Goal: Task Accomplishment & Management: Use online tool/utility

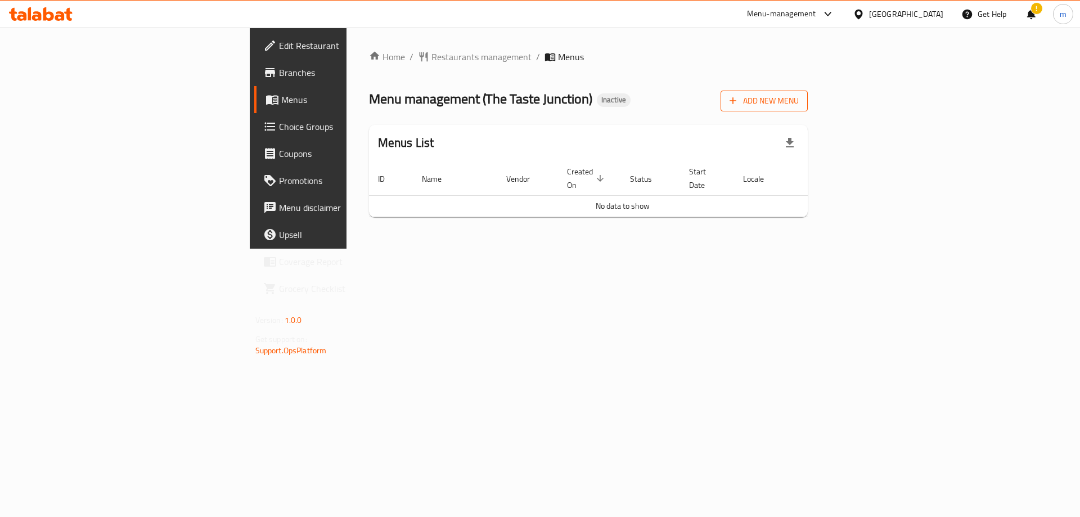
click at [798, 102] on span "Add New Menu" at bounding box center [763, 101] width 69 height 14
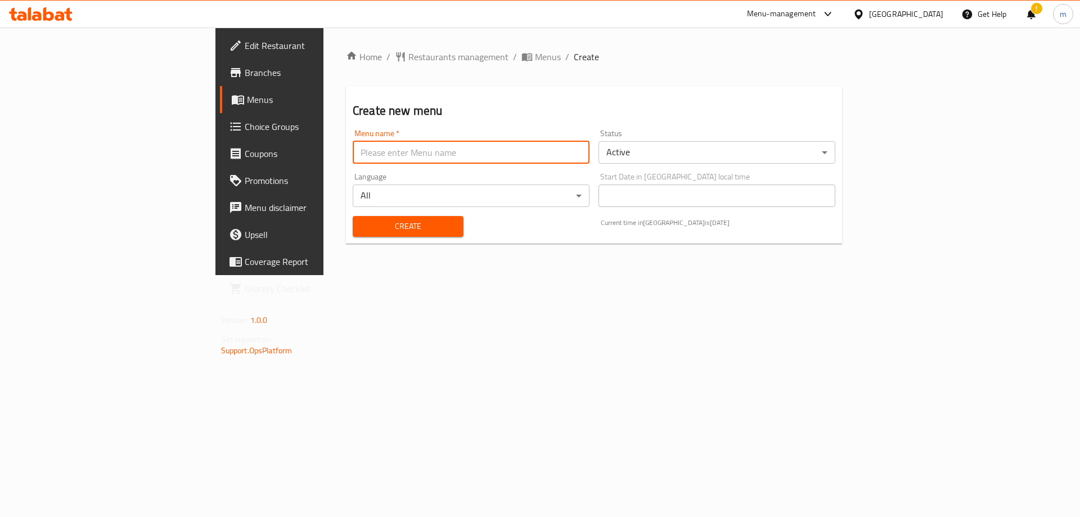
click at [394, 150] on input "text" at bounding box center [471, 152] width 237 height 22
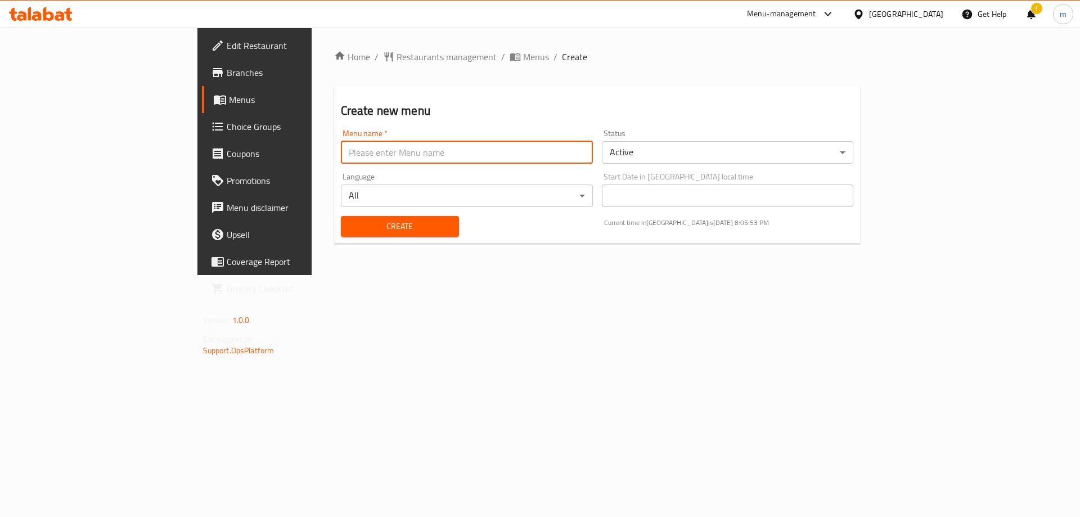
type input "Marwan"
click at [365, 227] on span "Create" at bounding box center [400, 226] width 100 height 14
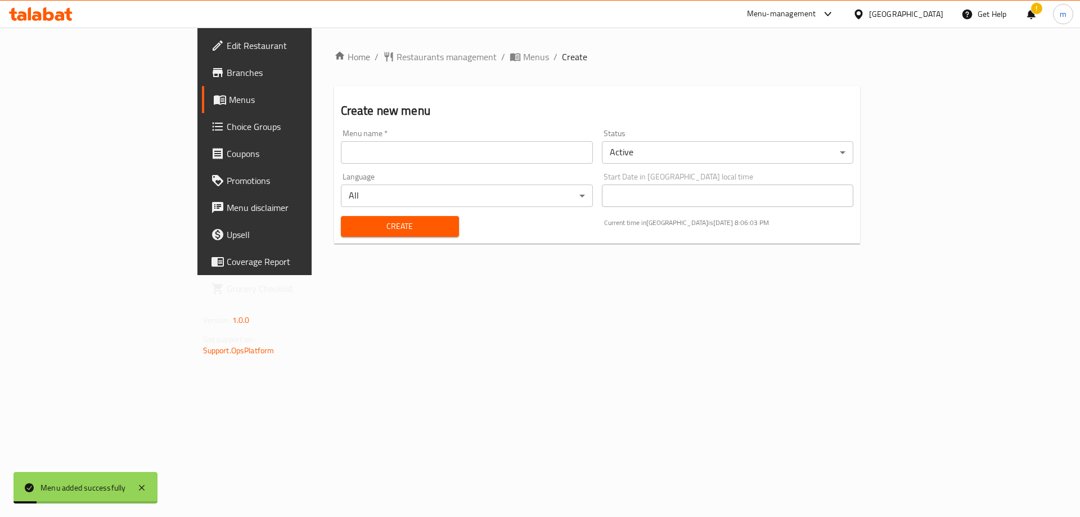
click at [202, 107] on link "Menus" at bounding box center [290, 99] width 176 height 27
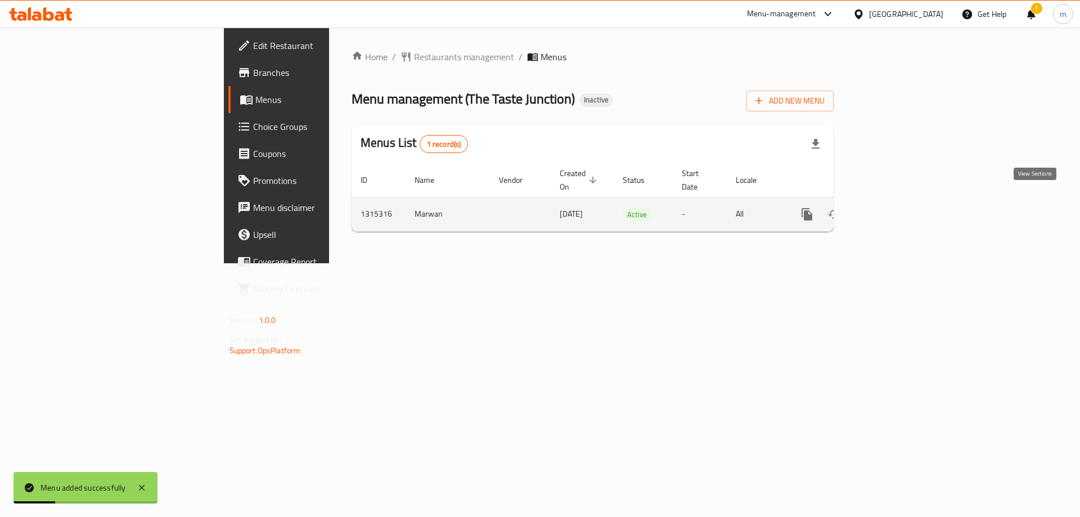
click at [895, 207] on icon "enhanced table" at bounding box center [887, 213] width 13 height 13
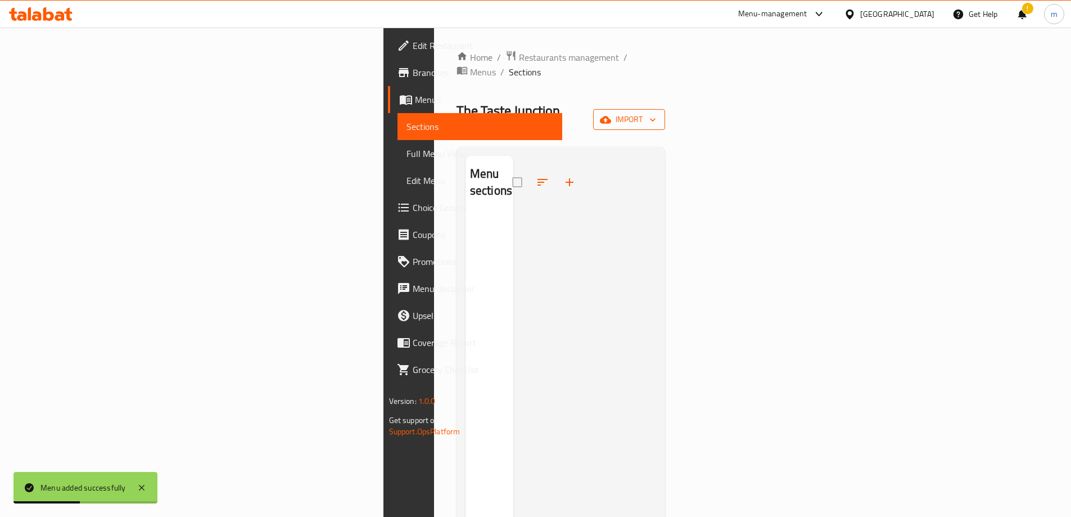
click at [656, 112] on span "import" at bounding box center [629, 119] width 54 height 14
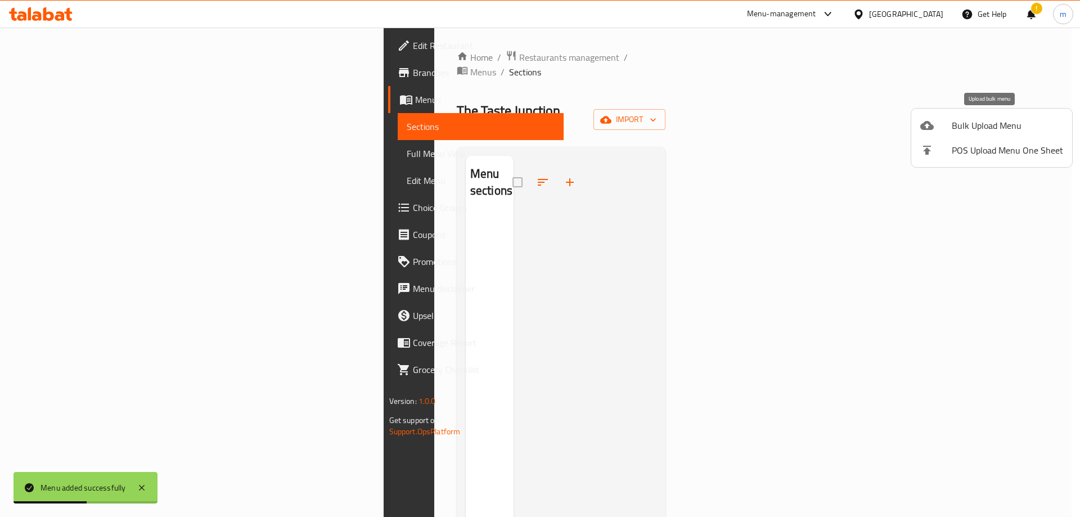
click at [935, 128] on div at bounding box center [935, 125] width 31 height 13
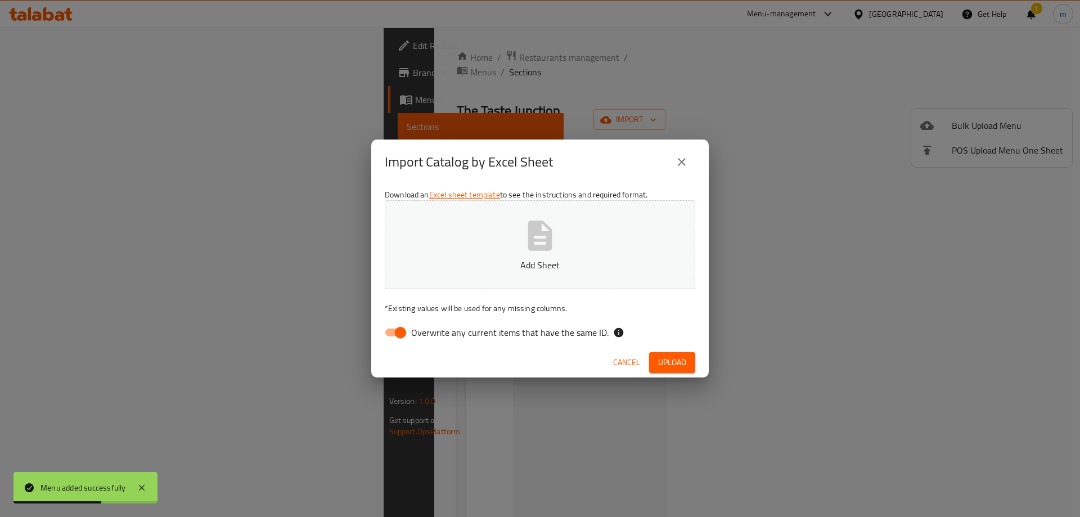
click at [398, 339] on input "Overwrite any current items that have the same ID." at bounding box center [400, 332] width 64 height 21
checkbox input "false"
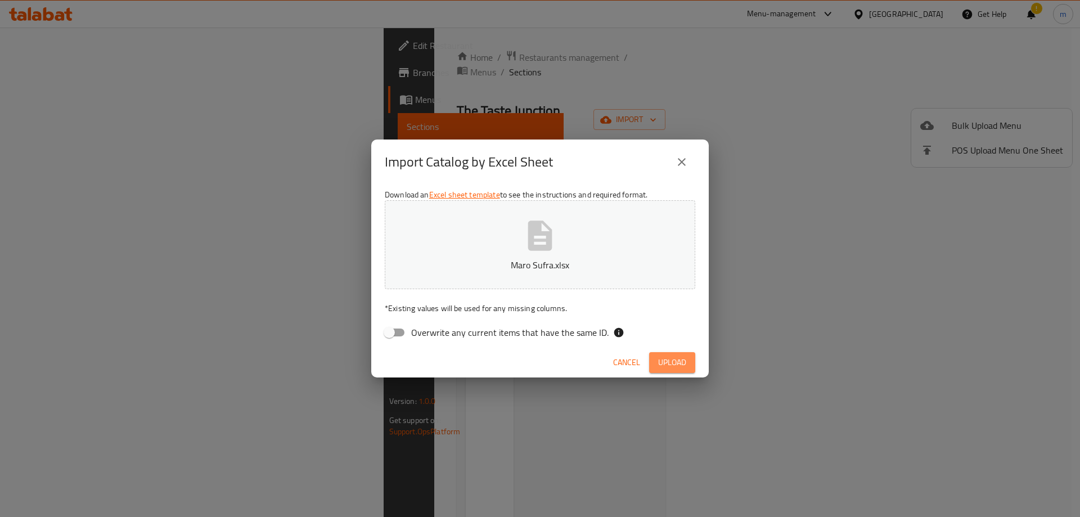
click at [658, 367] on span "Upload" at bounding box center [672, 362] width 28 height 14
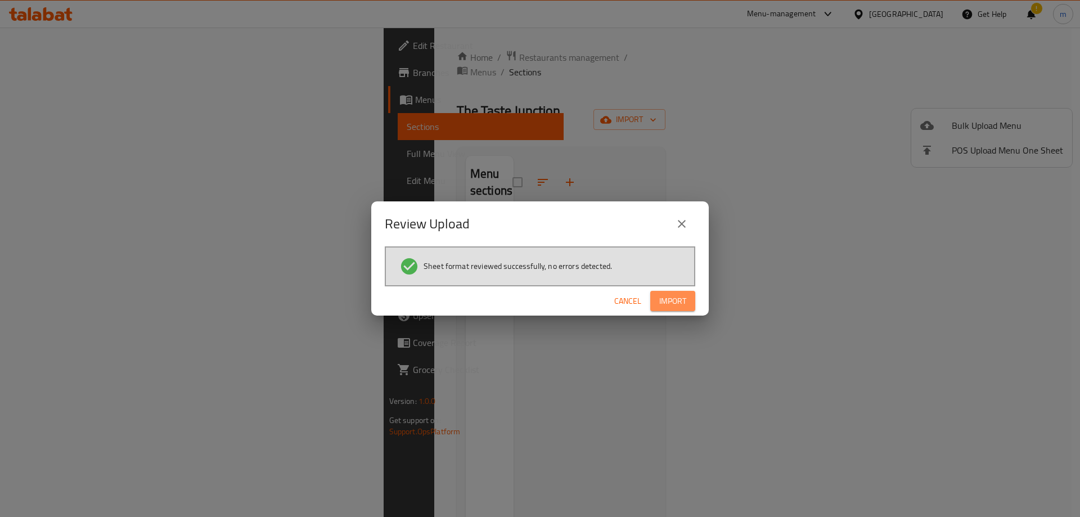
click at [673, 300] on span "Import" at bounding box center [672, 301] width 27 height 14
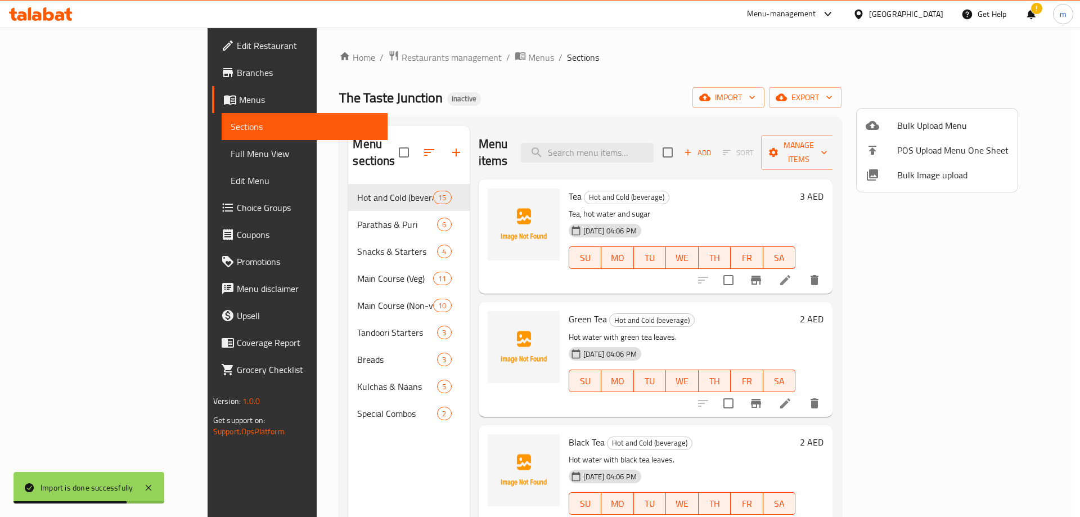
click at [676, 53] on div at bounding box center [540, 258] width 1080 height 517
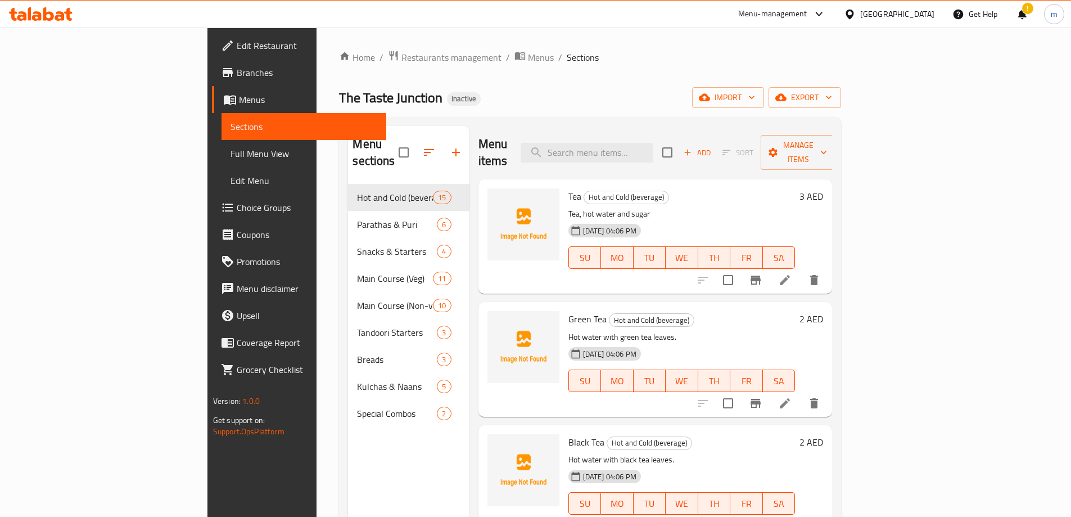
click at [231, 148] on span "Full Menu View" at bounding box center [304, 153] width 147 height 13
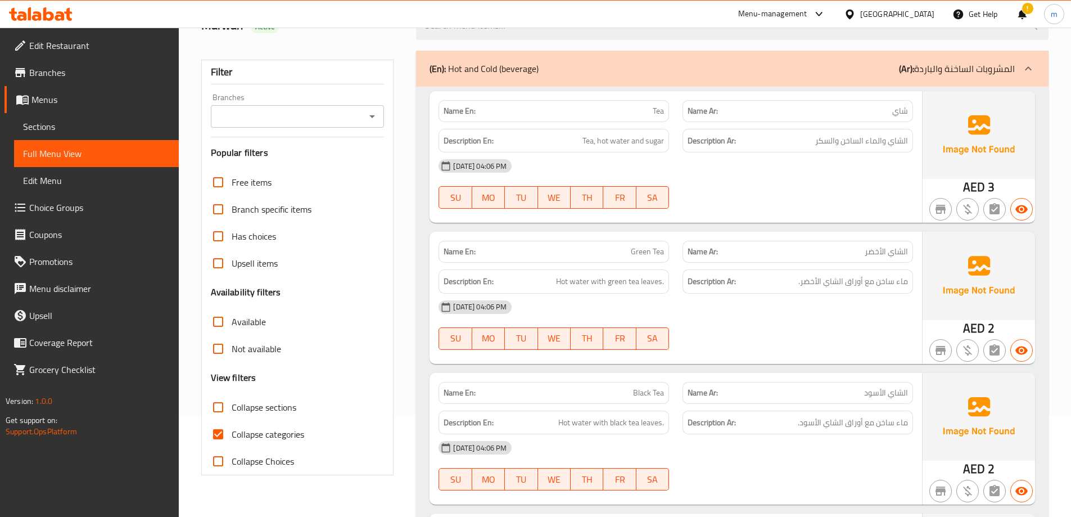
scroll to position [225, 0]
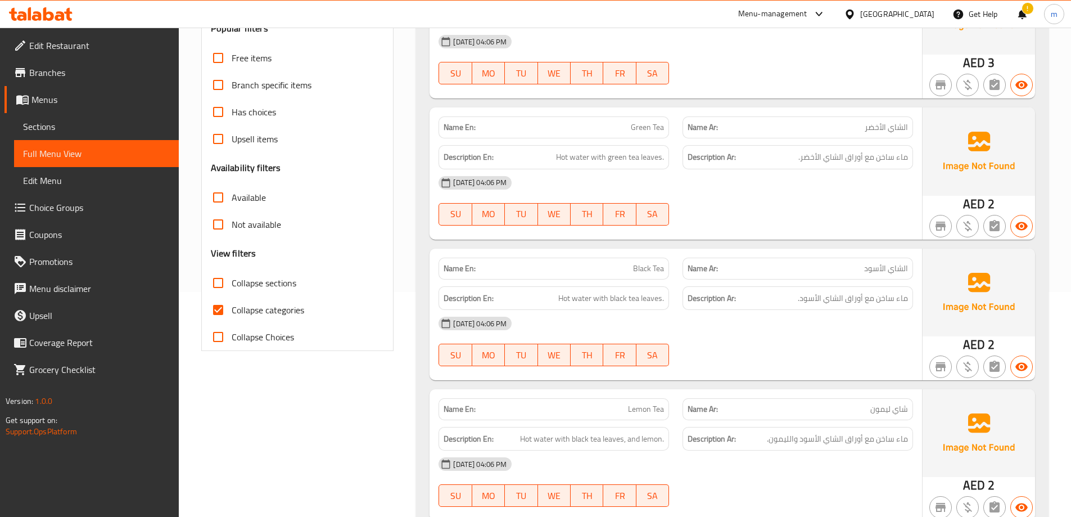
click at [247, 308] on span "Collapse categories" at bounding box center [268, 309] width 73 height 13
click at [232, 308] on input "Collapse categories" at bounding box center [218, 309] width 27 height 27
checkbox input "false"
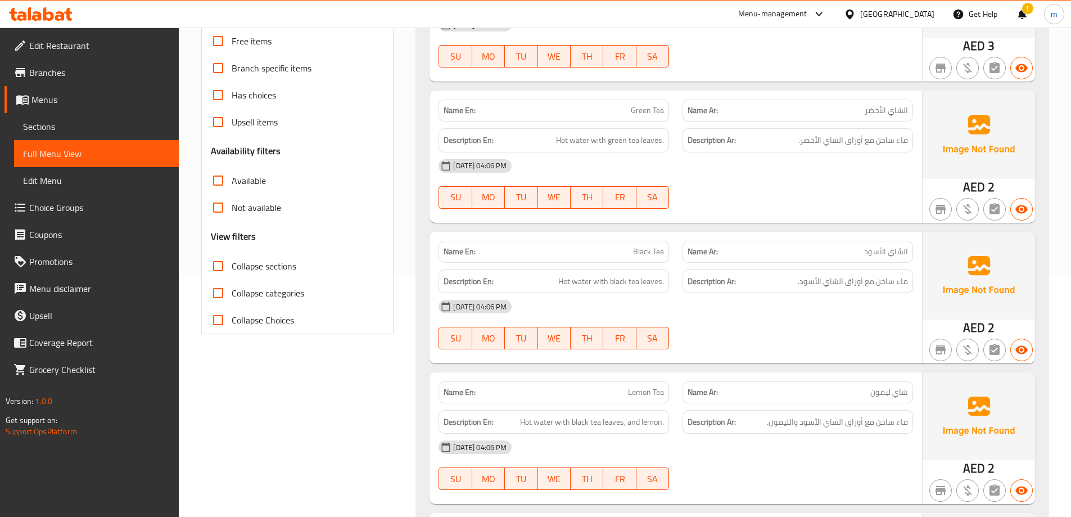
scroll to position [169, 0]
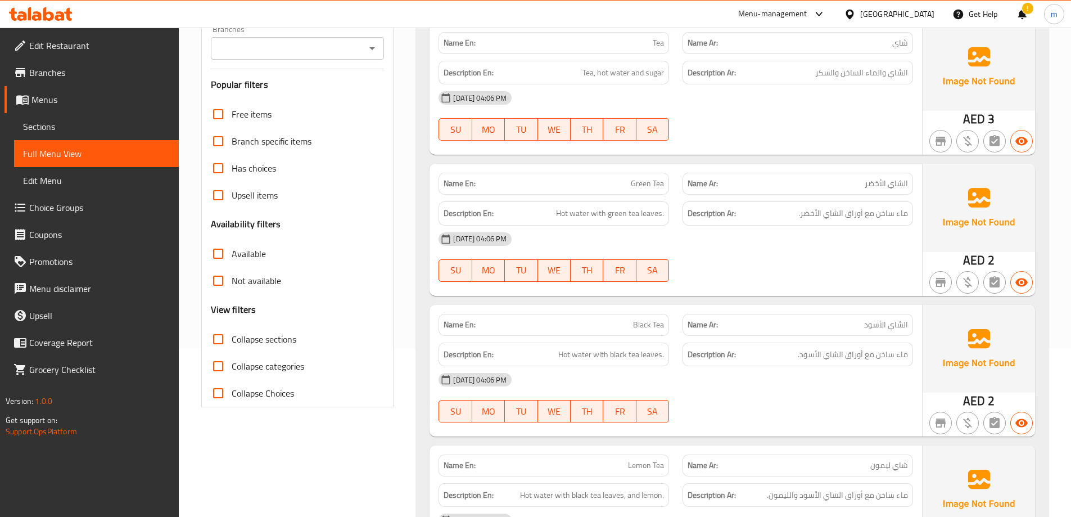
click at [1021, 13] on div "!" at bounding box center [1022, 14] width 12 height 27
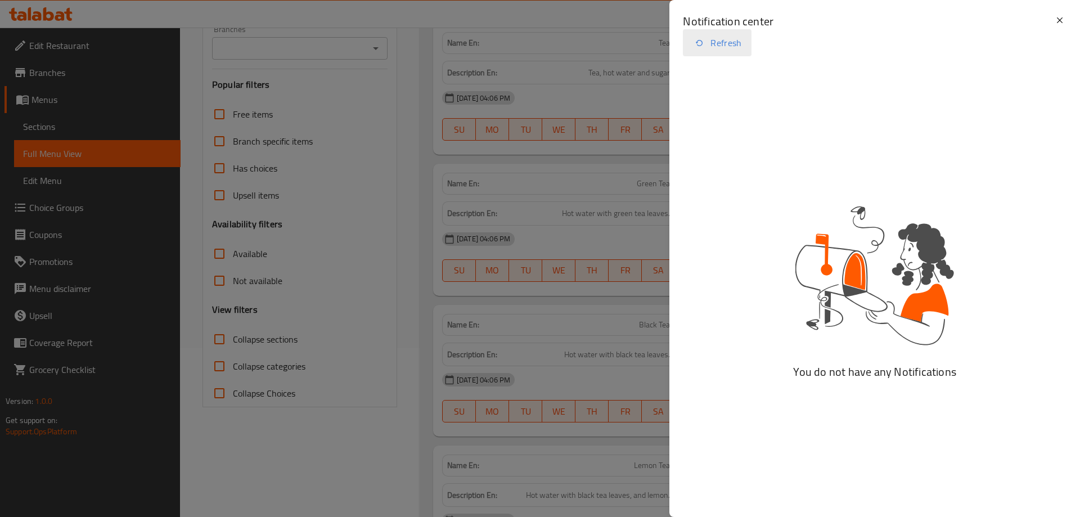
click at [712, 45] on button "Refresh" at bounding box center [717, 42] width 68 height 27
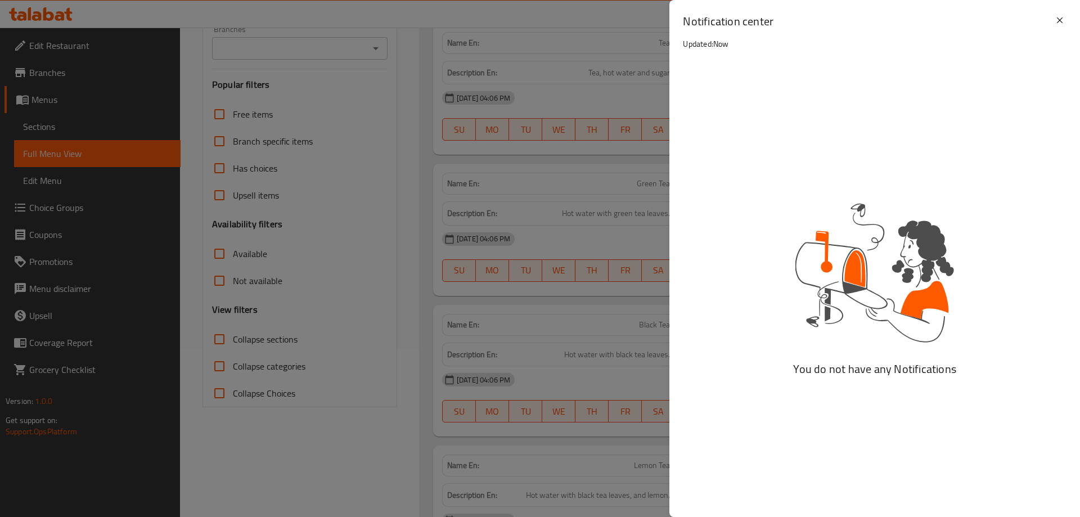
click at [563, 203] on div at bounding box center [540, 258] width 1080 height 517
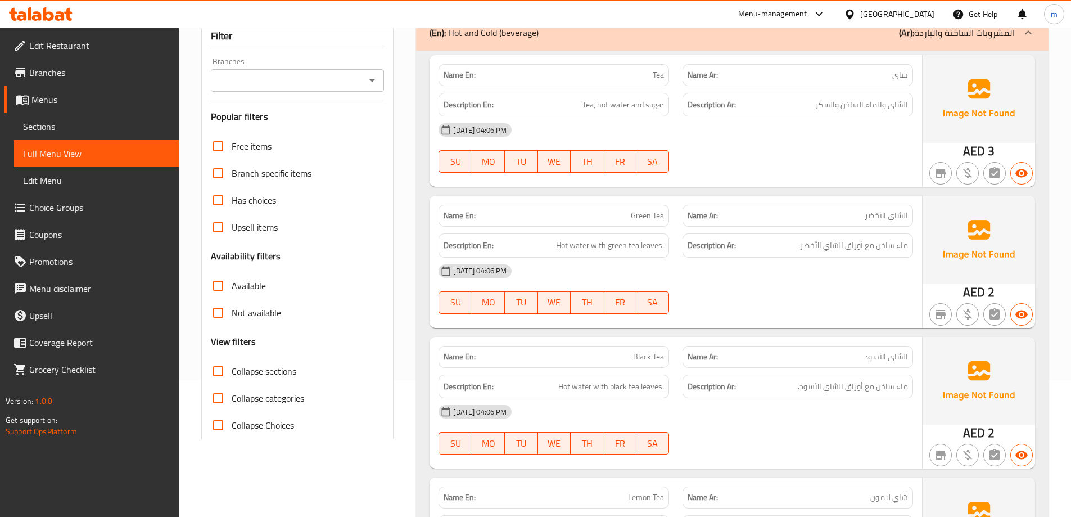
scroll to position [0, 0]
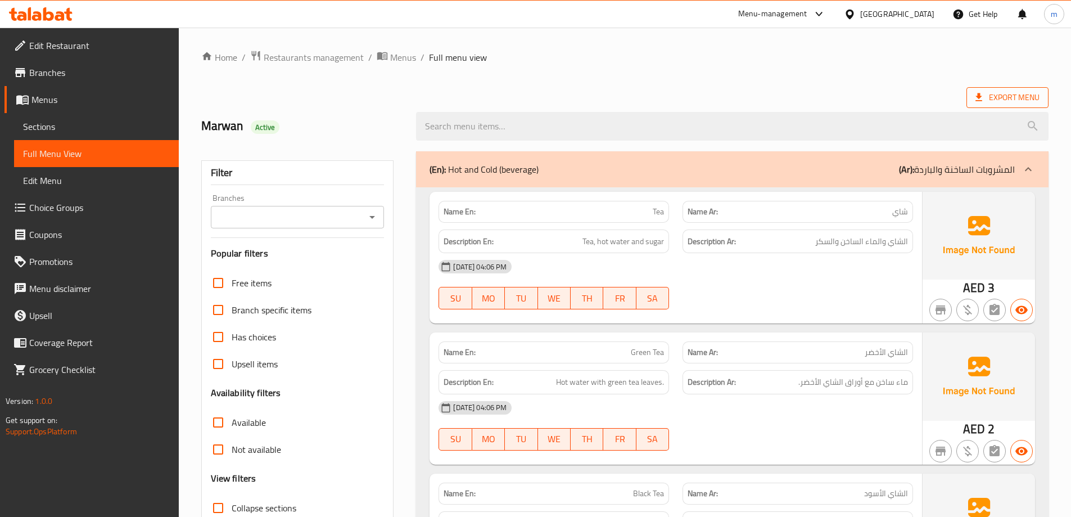
click at [1010, 100] on span "Export Menu" at bounding box center [1008, 98] width 64 height 14
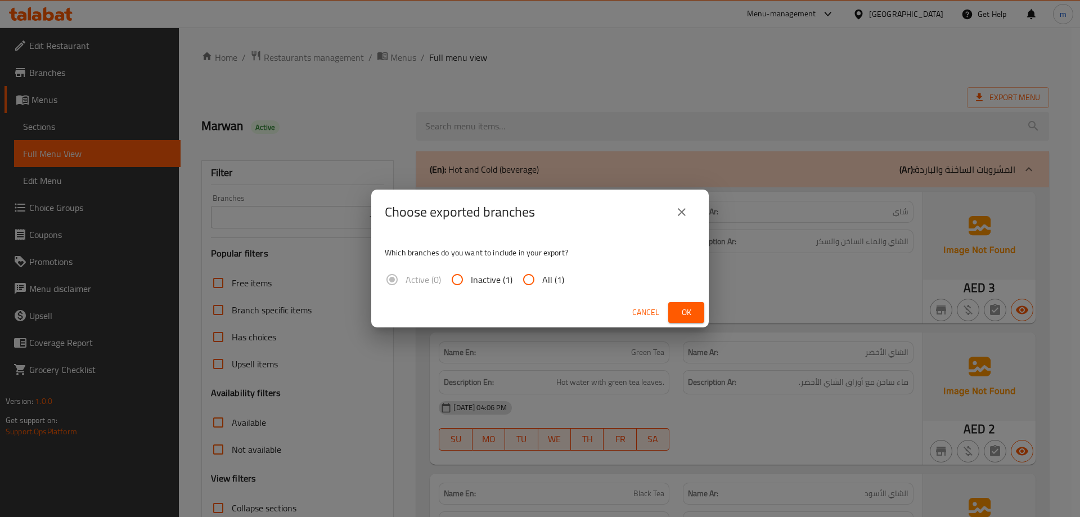
click at [542, 281] on span "All (1)" at bounding box center [553, 279] width 22 height 13
click at [542, 281] on input "All (1)" at bounding box center [528, 279] width 27 height 27
radio input "true"
click at [679, 309] on span "Ok" at bounding box center [686, 312] width 18 height 14
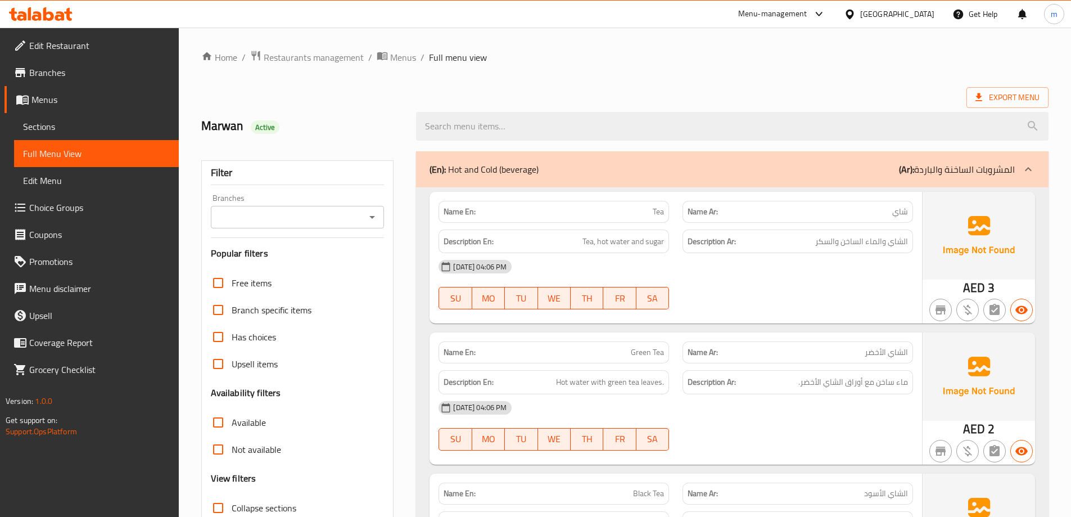
click at [52, 17] on icon at bounding box center [48, 13] width 11 height 13
